Goal: Task Accomplishment & Management: Manage account settings

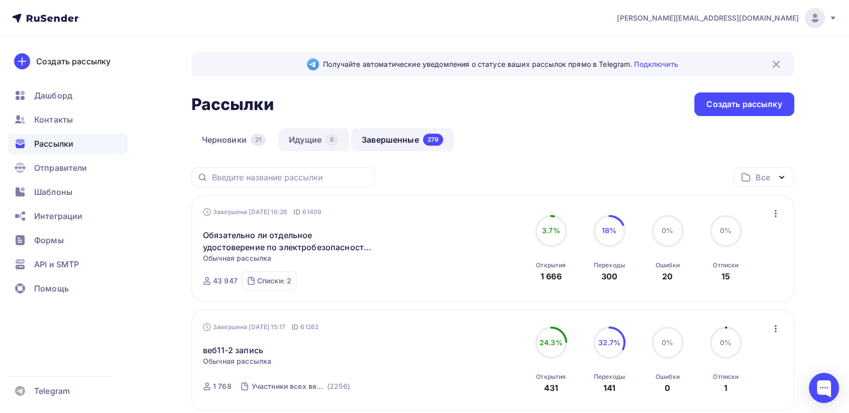
click at [292, 140] on link "Идущие 6" at bounding box center [313, 139] width 71 height 23
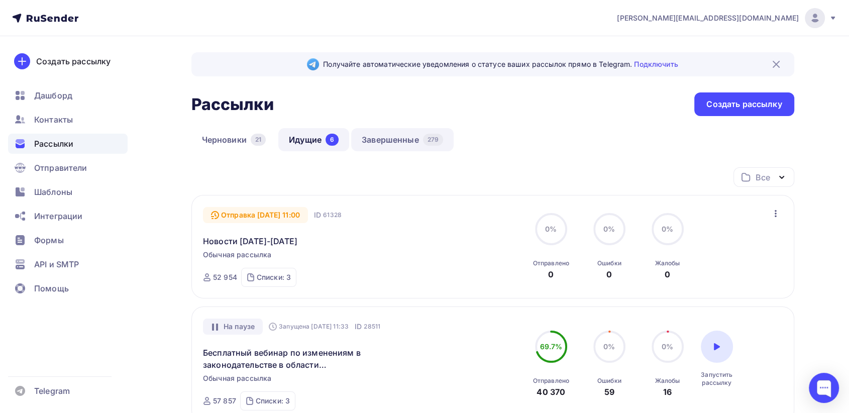
click at [391, 146] on link "Завершенные 279" at bounding box center [402, 139] width 102 height 23
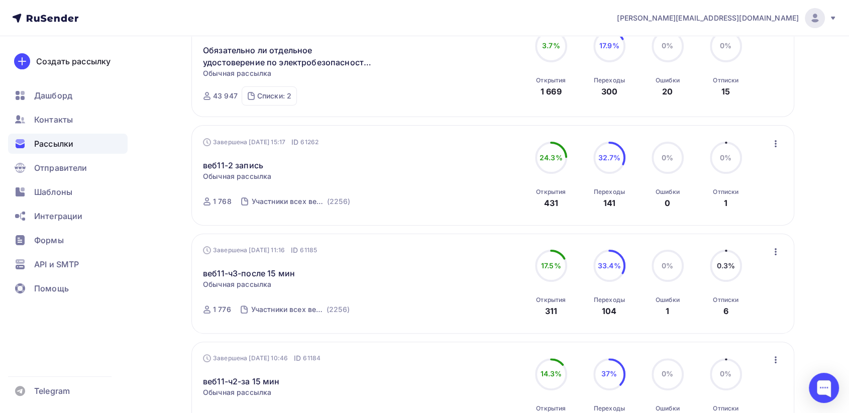
scroll to position [56, 0]
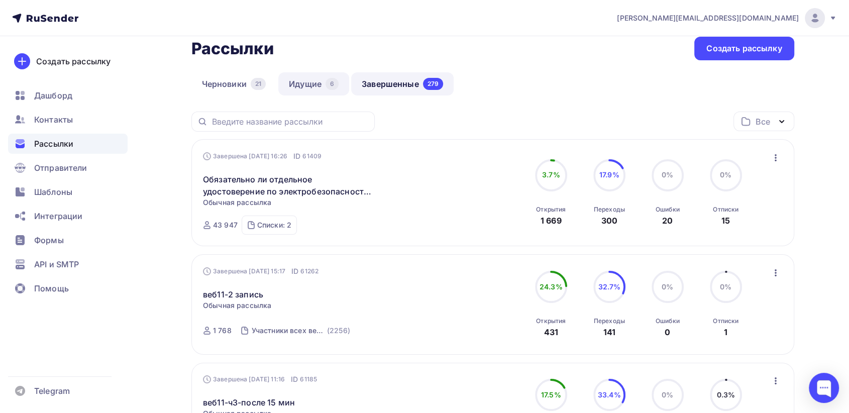
click at [308, 88] on link "Идущие 6" at bounding box center [313, 83] width 71 height 23
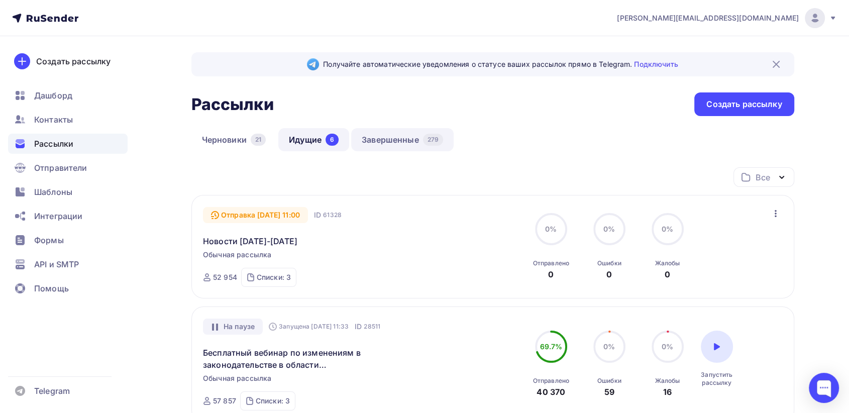
click at [377, 137] on link "Завершенные 279" at bounding box center [402, 139] width 102 height 23
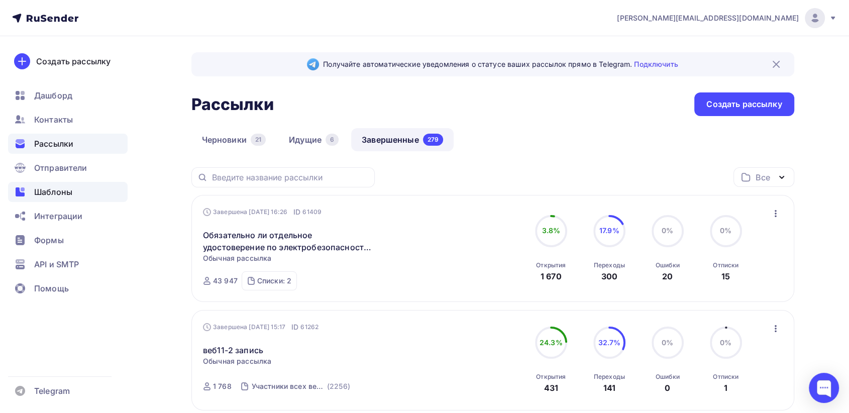
click at [45, 195] on span "Шаблоны" at bounding box center [53, 192] width 38 height 12
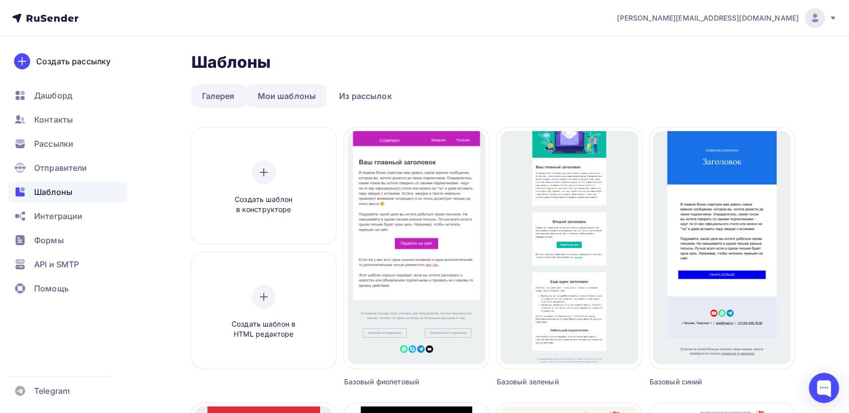
click at [290, 90] on link "Мои шаблоны" at bounding box center [287, 95] width 80 height 23
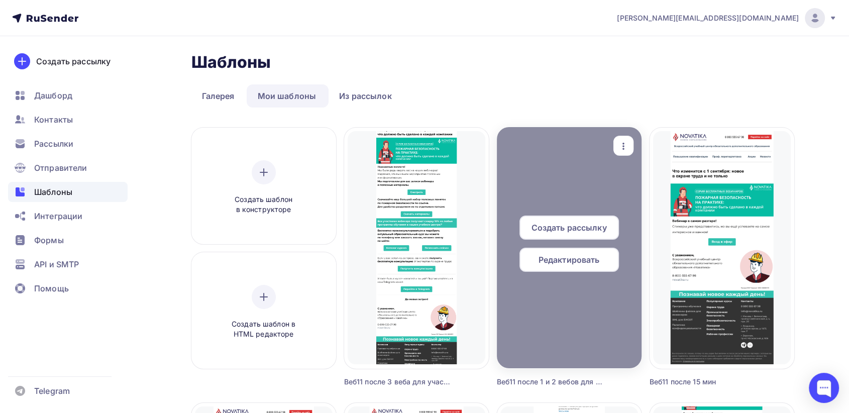
click at [617, 141] on icon "button" at bounding box center [623, 146] width 12 height 12
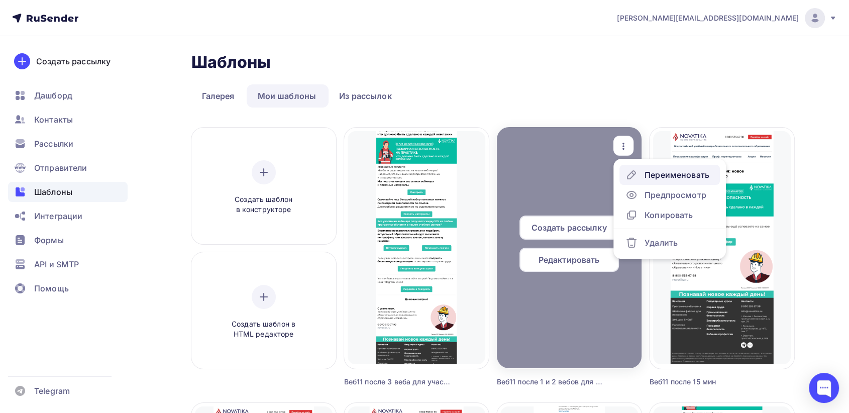
click at [655, 178] on div "Переименовать" at bounding box center [676, 175] width 65 height 12
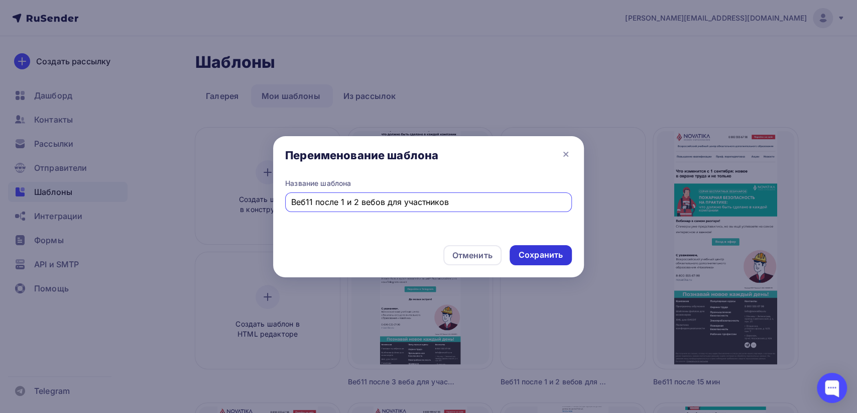
click at [535, 259] on div "Сохранить" at bounding box center [541, 255] width 44 height 12
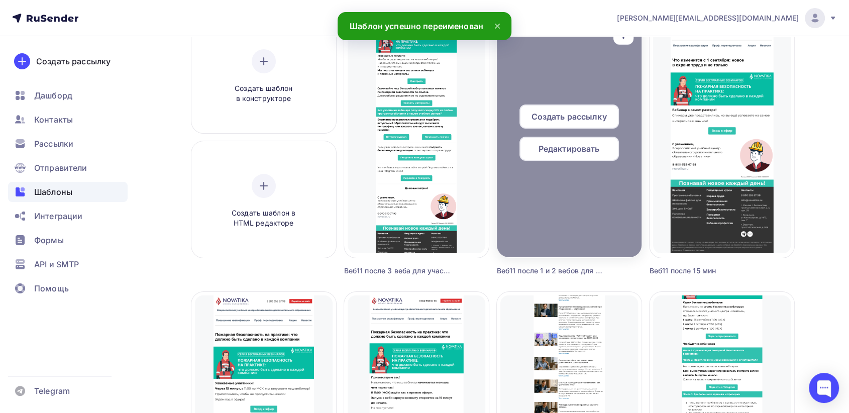
scroll to position [111, 0]
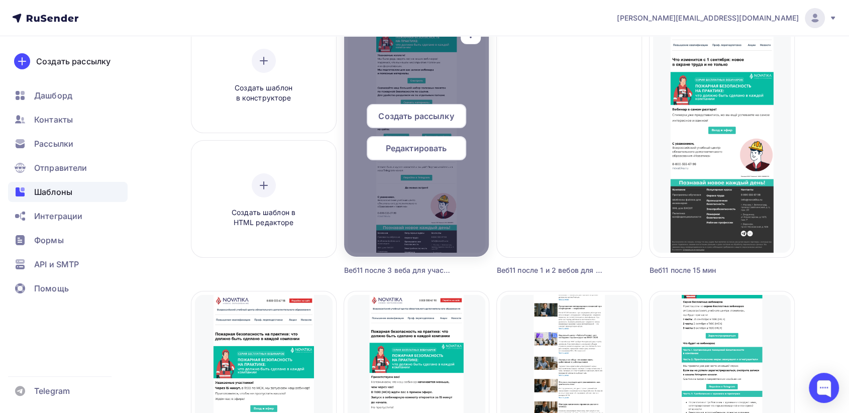
click at [476, 41] on div "button" at bounding box center [470, 35] width 20 height 20
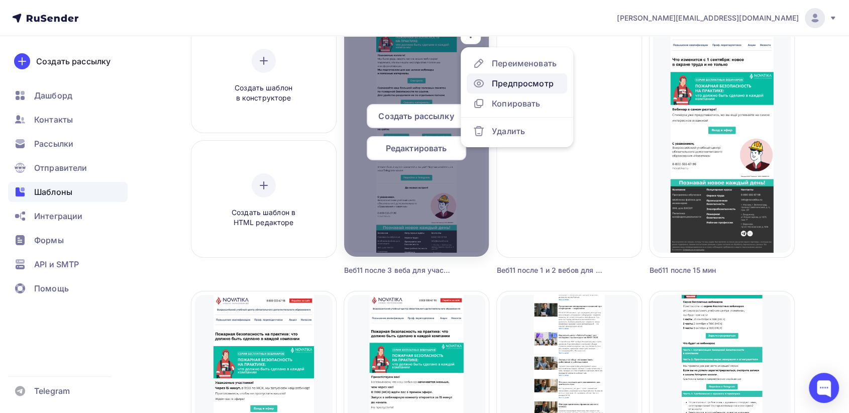
click at [498, 76] on link "Предпросмотр" at bounding box center [517, 83] width 100 height 20
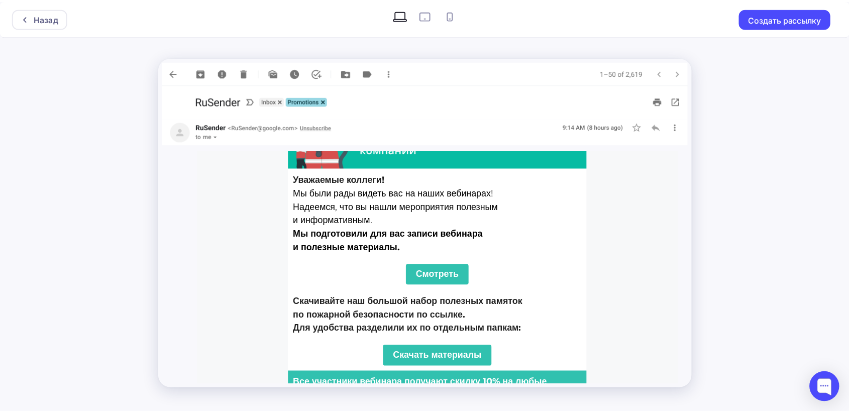
scroll to position [223, 0]
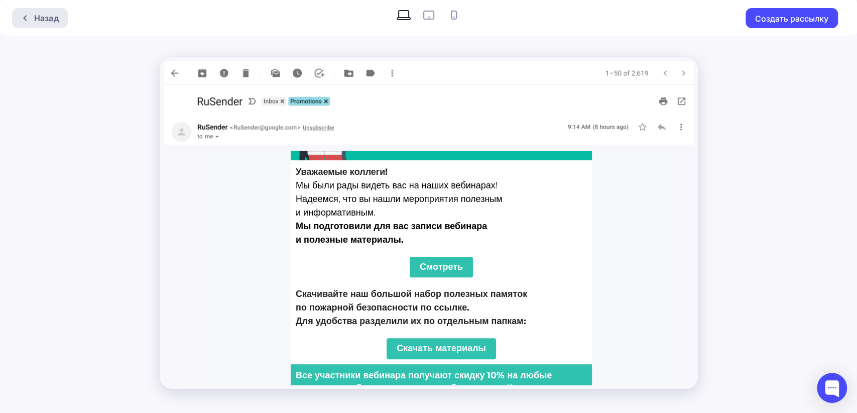
click at [52, 20] on div "Назад" at bounding box center [46, 18] width 25 height 12
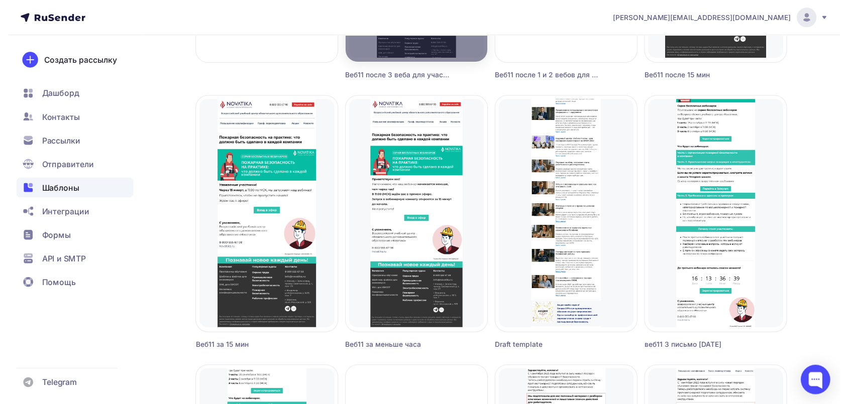
scroll to position [334, 0]
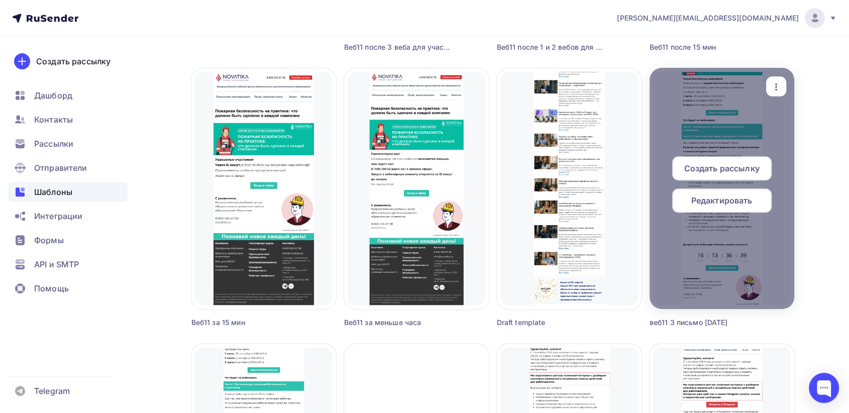
click at [771, 89] on div "button" at bounding box center [776, 87] width 20 height 20
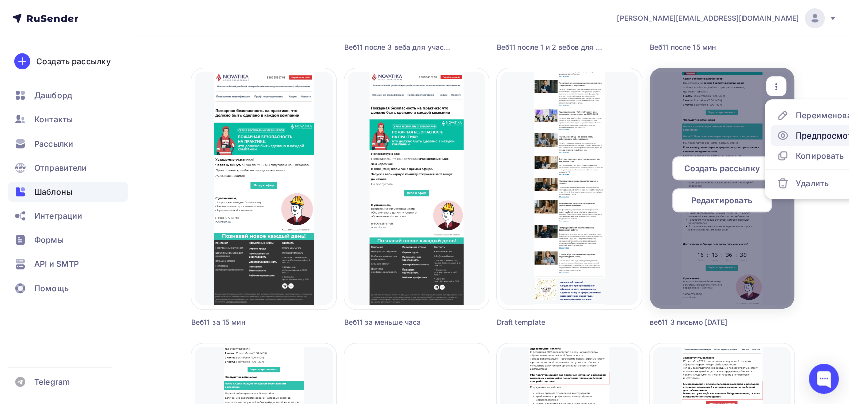
click at [771, 135] on div "Предпросмотр" at bounding box center [826, 136] width 62 height 12
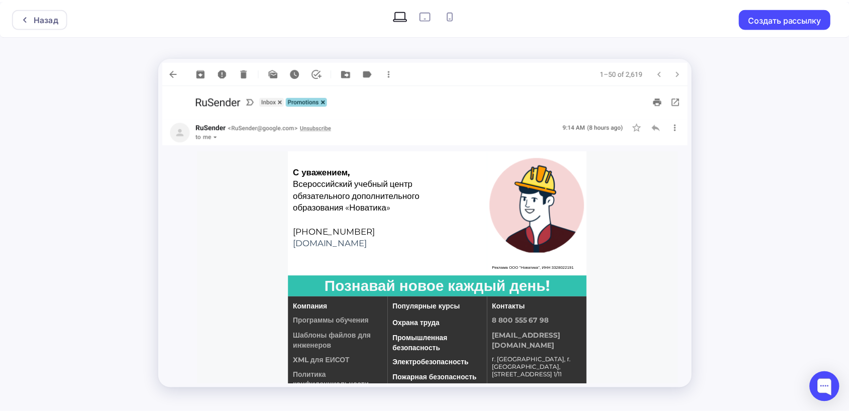
scroll to position [948, 0]
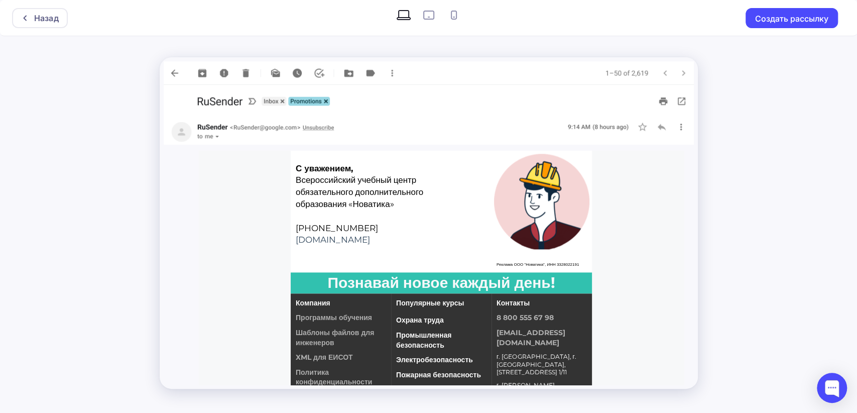
click at [73, 33] on div "Назад Создать рассылку" at bounding box center [428, 18] width 857 height 36
click at [52, 26] on div "Назад" at bounding box center [40, 18] width 56 height 20
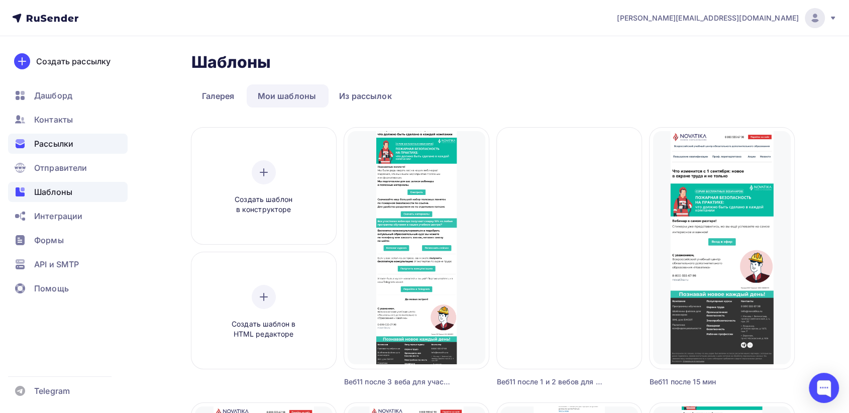
click at [66, 135] on div "Рассылки" at bounding box center [68, 144] width 120 height 20
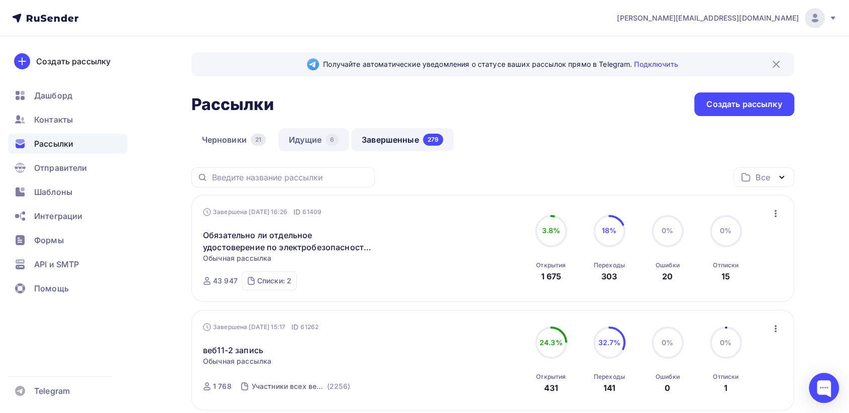
click at [288, 138] on link "Идущие 6" at bounding box center [313, 139] width 71 height 23
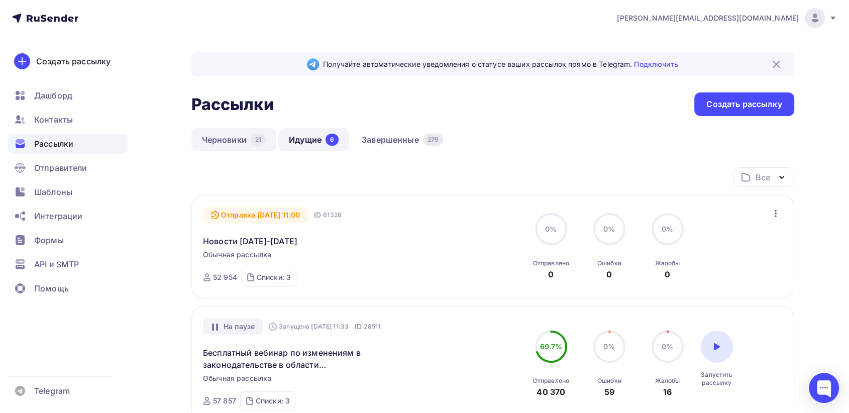
click at [225, 134] on link "Черновики 21" at bounding box center [233, 139] width 85 height 23
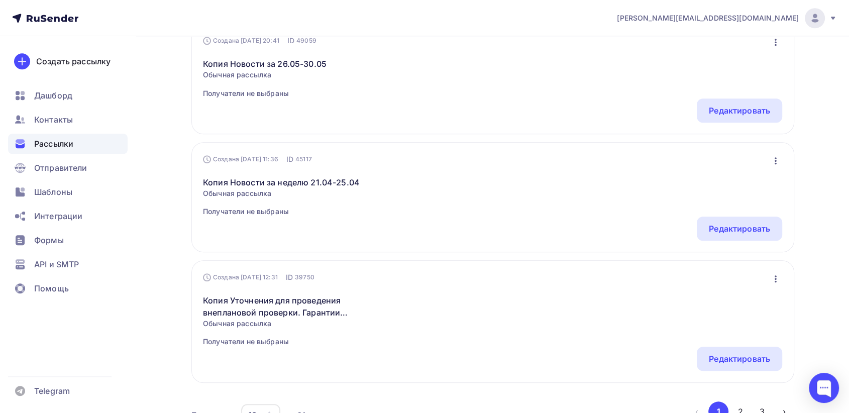
scroll to position [1004, 0]
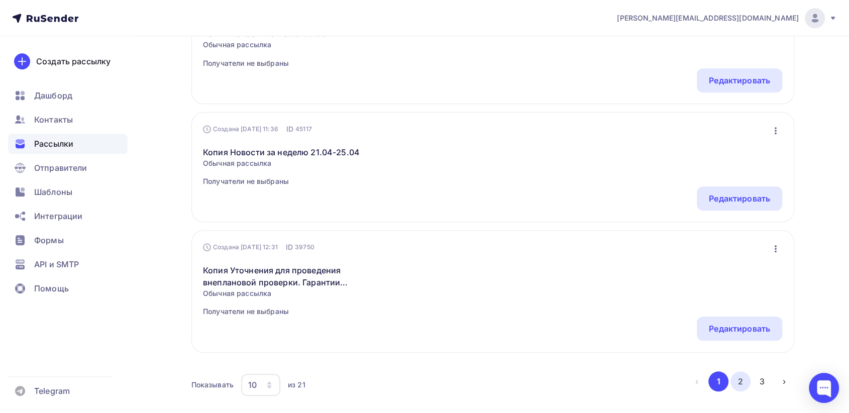
click at [733, 371] on button "2" at bounding box center [740, 381] width 20 height 20
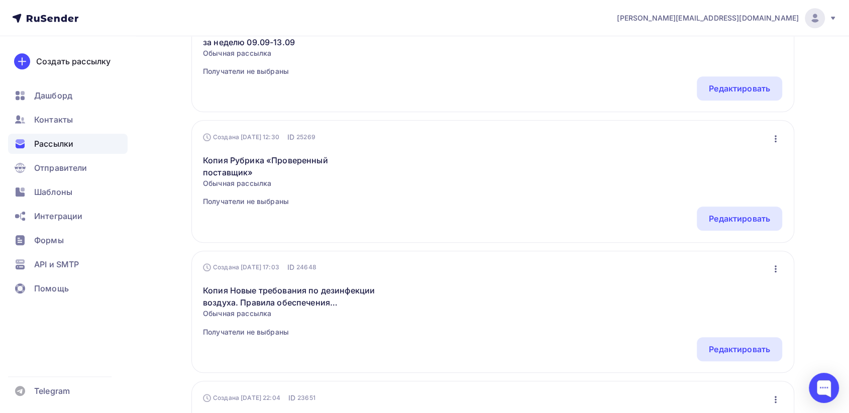
scroll to position [957, 0]
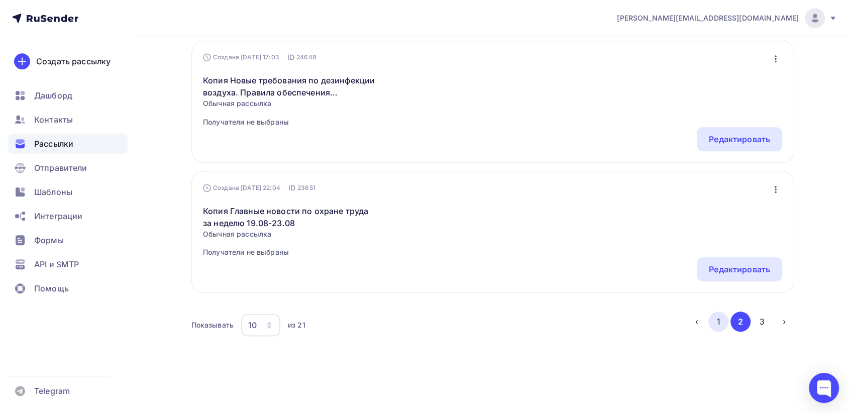
click at [719, 319] on button "1" at bounding box center [718, 321] width 20 height 20
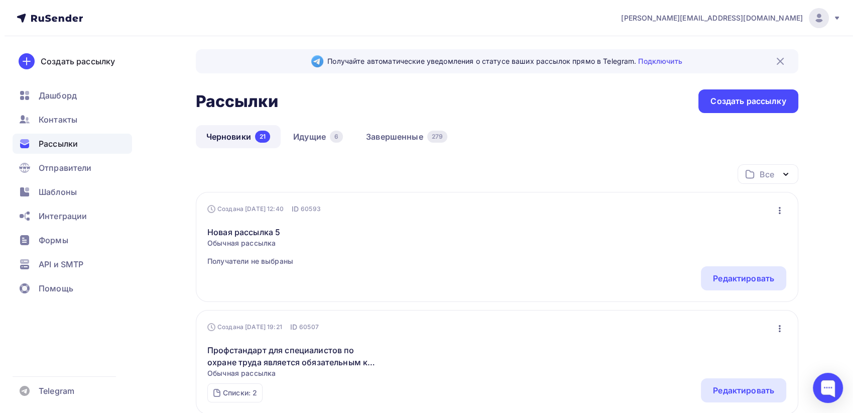
scroll to position [0, 0]
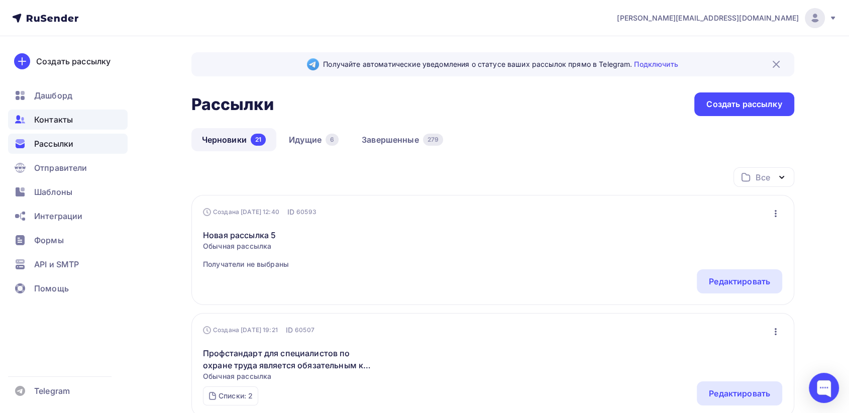
click at [56, 124] on span "Контакты" at bounding box center [53, 119] width 39 height 12
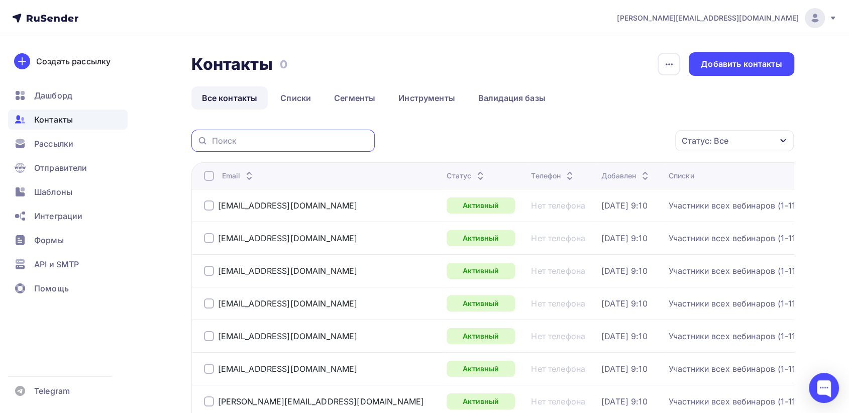
click at [270, 136] on input "text" at bounding box center [290, 140] width 157 height 11
paste input "[EMAIL_ADDRESS][DOMAIN_NAME]"
type input "[EMAIL_ADDRESS][DOMAIN_NAME]"
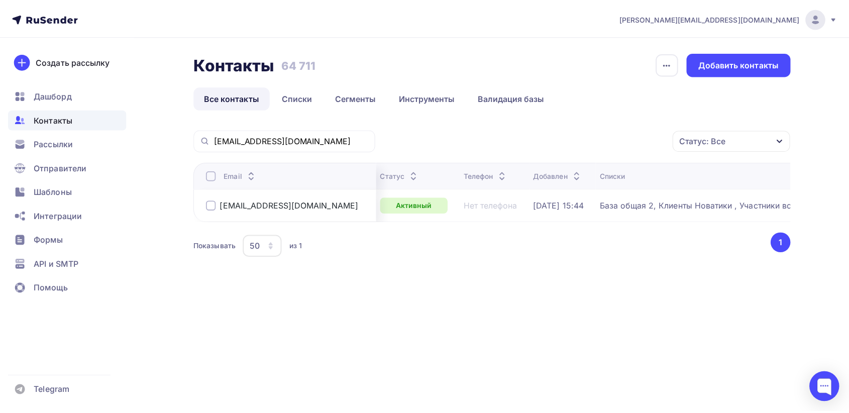
scroll to position [0, 22]
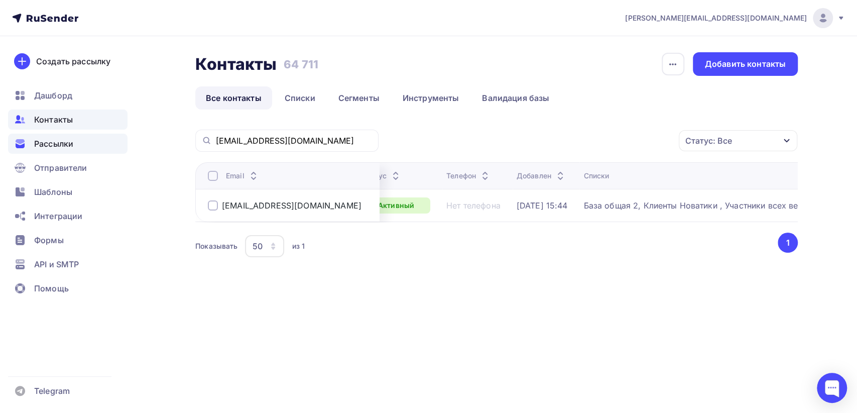
click at [69, 139] on span "Рассылки" at bounding box center [53, 144] width 39 height 12
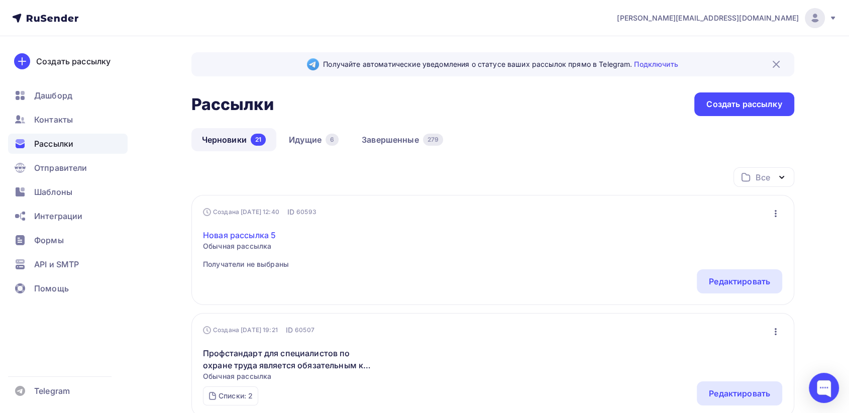
click at [257, 233] on link "Новая рассылка 5" at bounding box center [246, 235] width 86 height 12
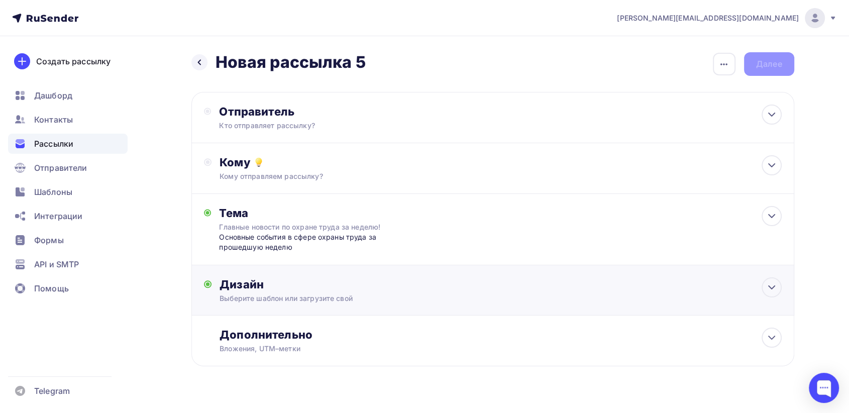
click at [408, 297] on div "Выберите шаблон или загрузите свой" at bounding box center [472, 298] width 506 height 10
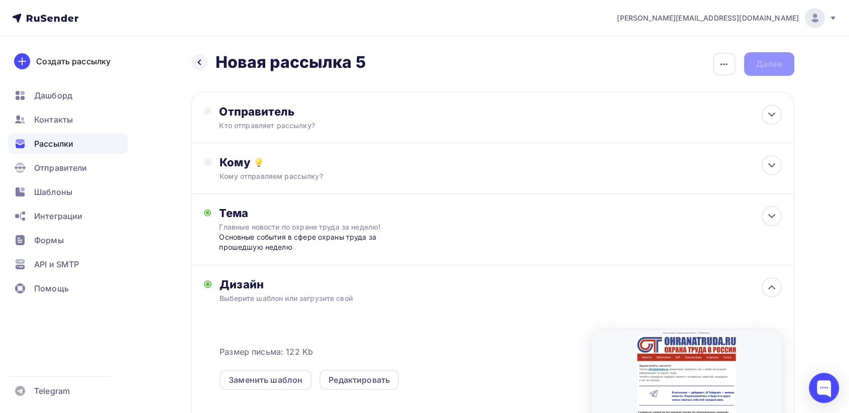
click at [59, 140] on span "Рассылки" at bounding box center [53, 144] width 39 height 12
